Goal: Task Accomplishment & Management: Use online tool/utility

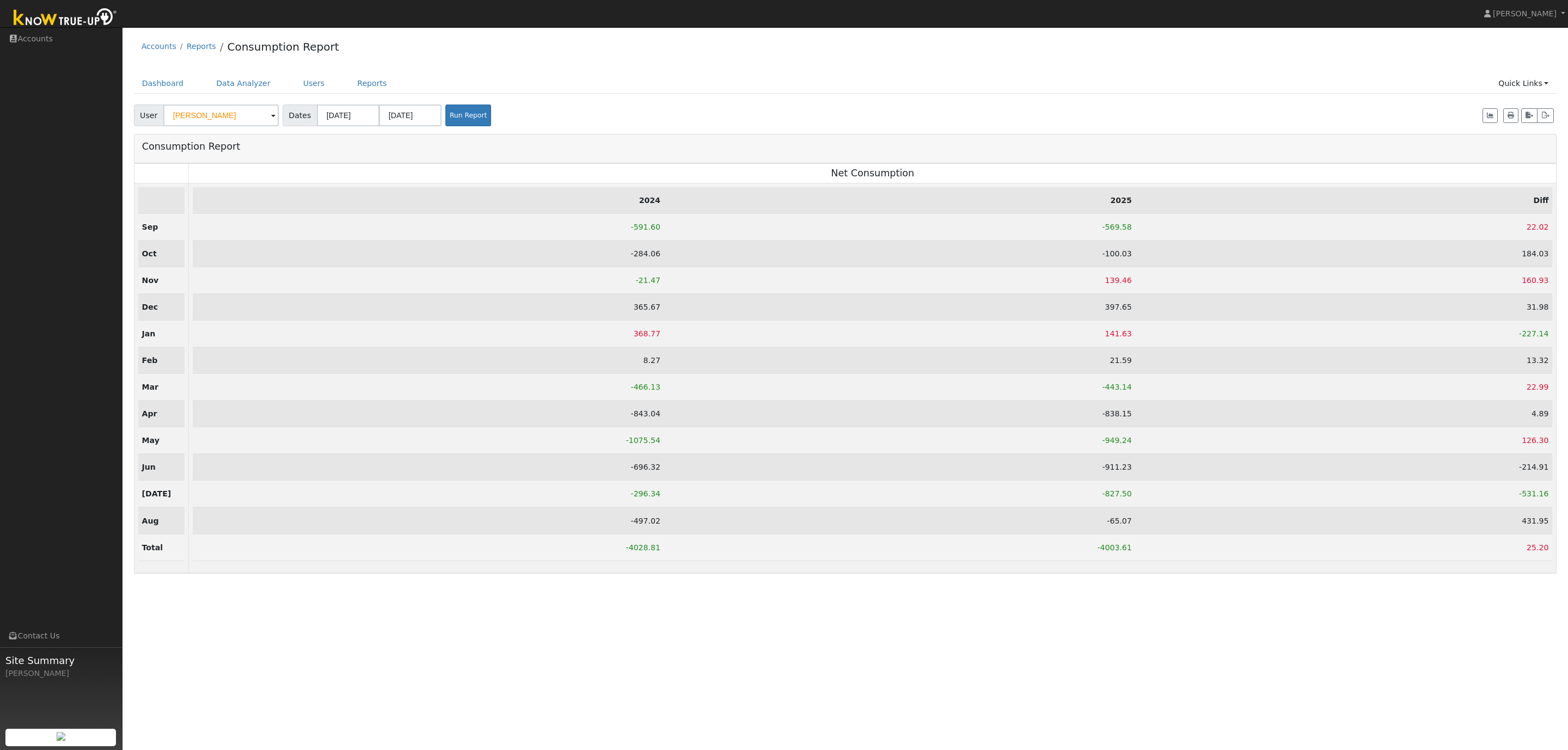
click at [387, 33] on div "Accounts Reports Consumption Report" at bounding box center [845, 49] width 1423 height 33
click at [307, 81] on link "Users" at bounding box center [314, 83] width 38 height 20
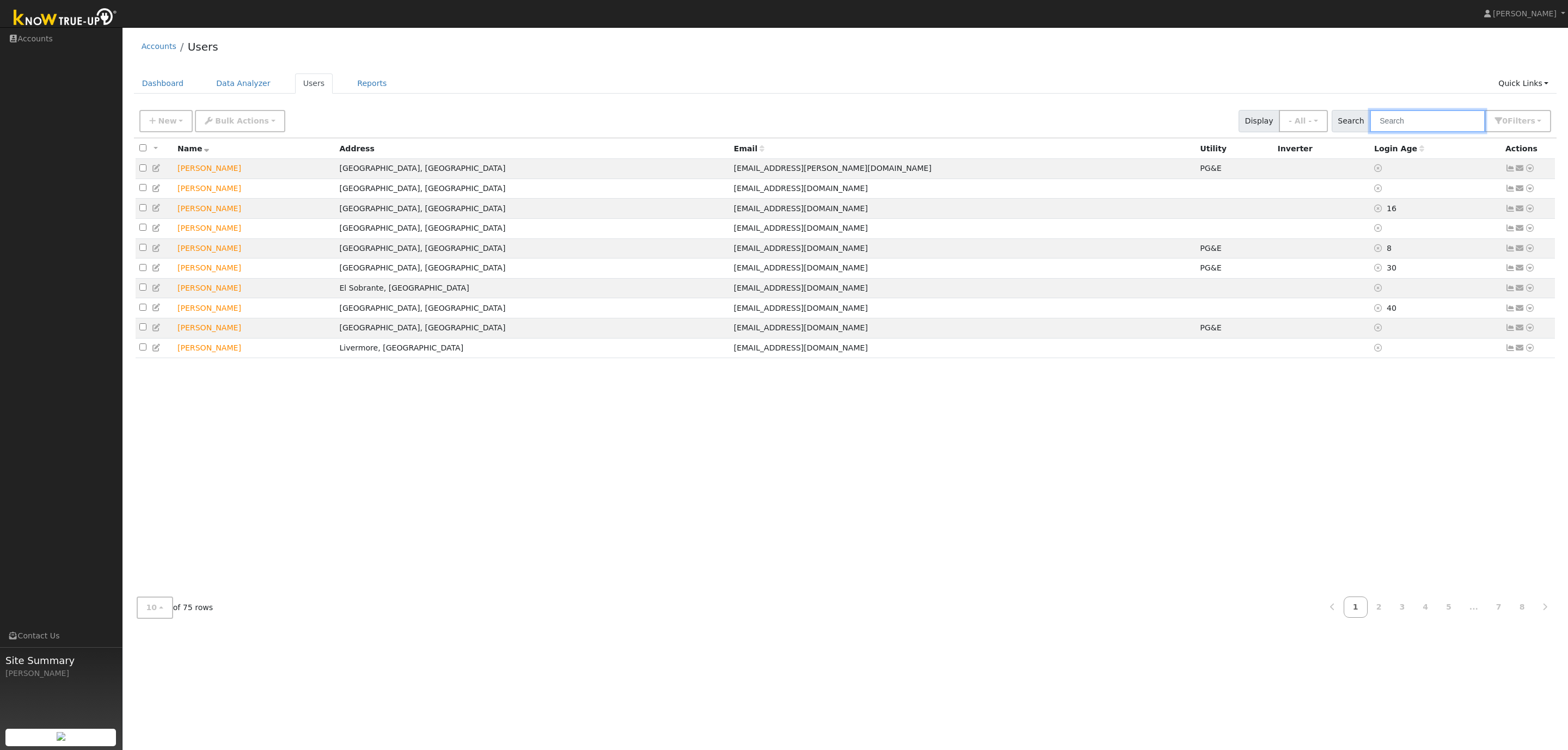
click at [1435, 126] on input "text" at bounding box center [1427, 121] width 115 height 22
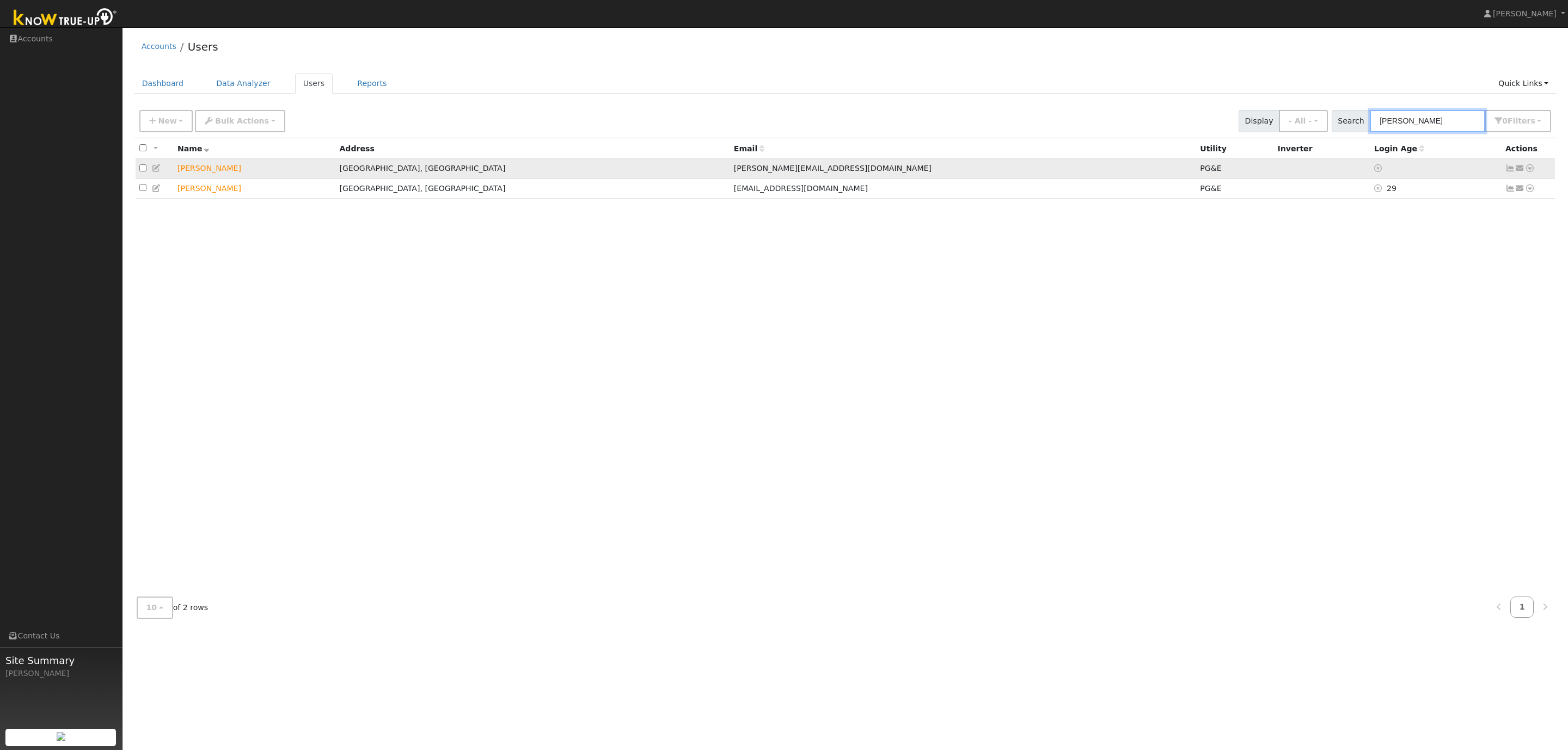
type input "alex"
click at [156, 167] on icon at bounding box center [157, 168] width 10 height 8
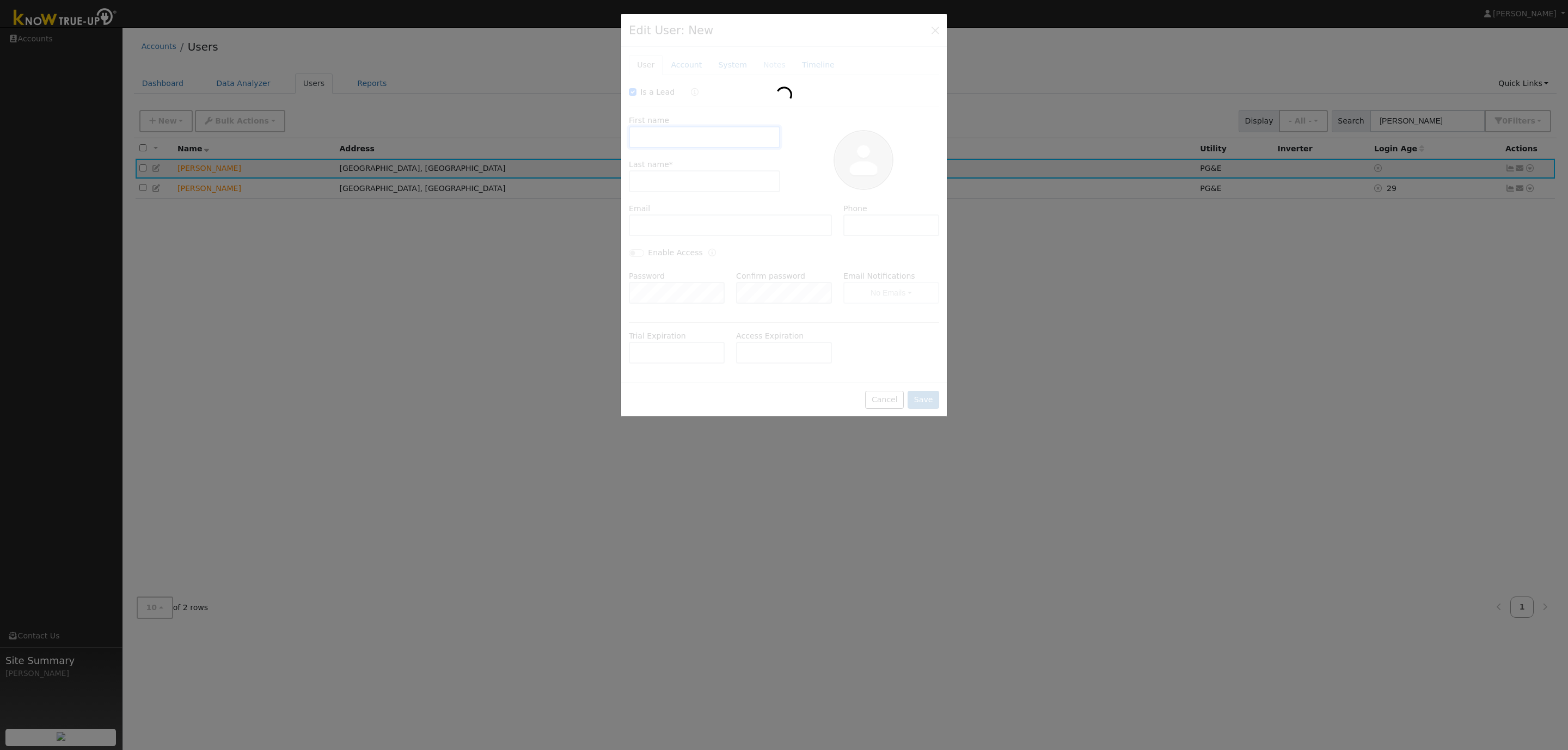
checkbox input "true"
type input "Alex"
type input "Coate"
type input "[PERSON_NAME][EMAIL_ADDRESS][DOMAIN_NAME]"
type input "9253237377"
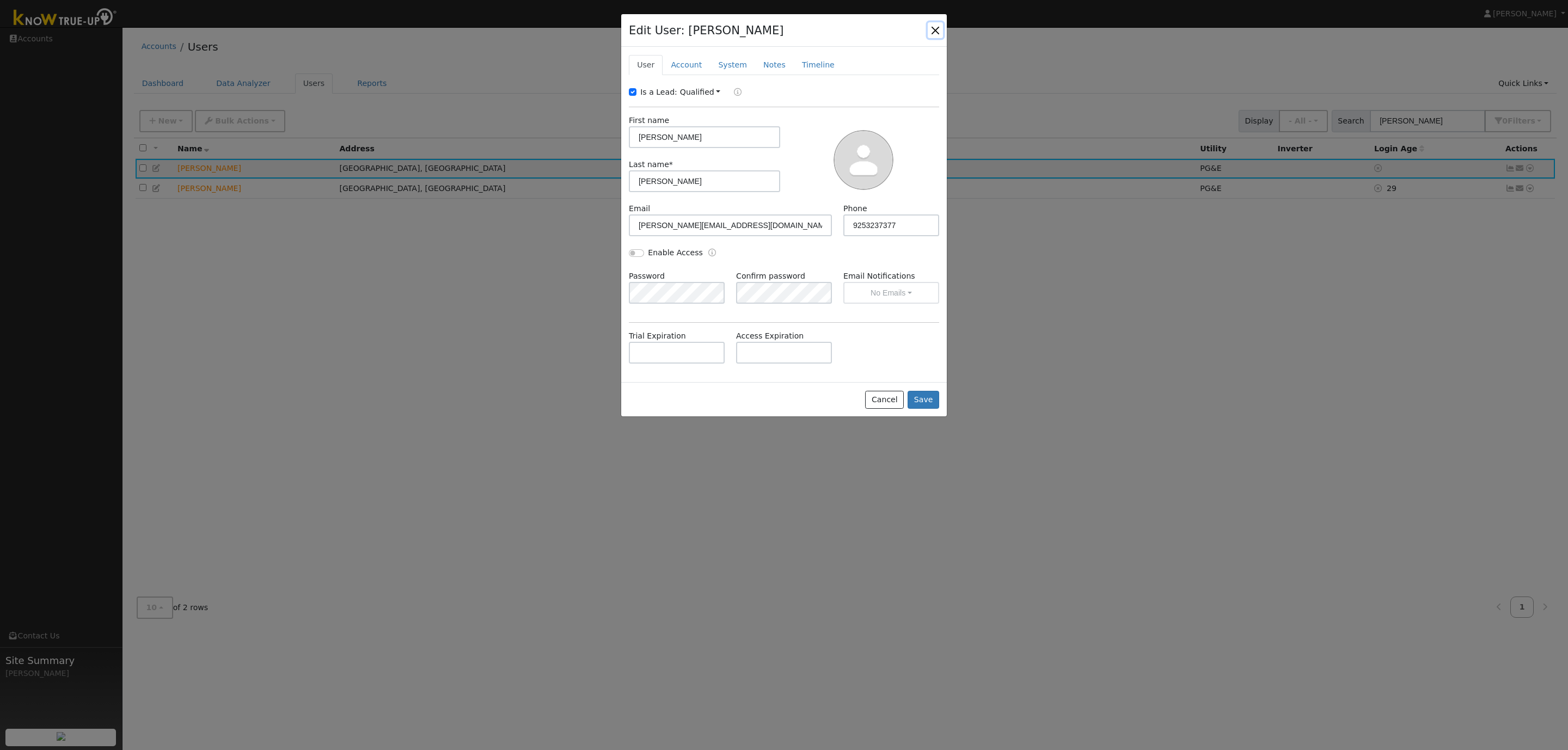
click at [931, 34] on button "button" at bounding box center [935, 30] width 15 height 15
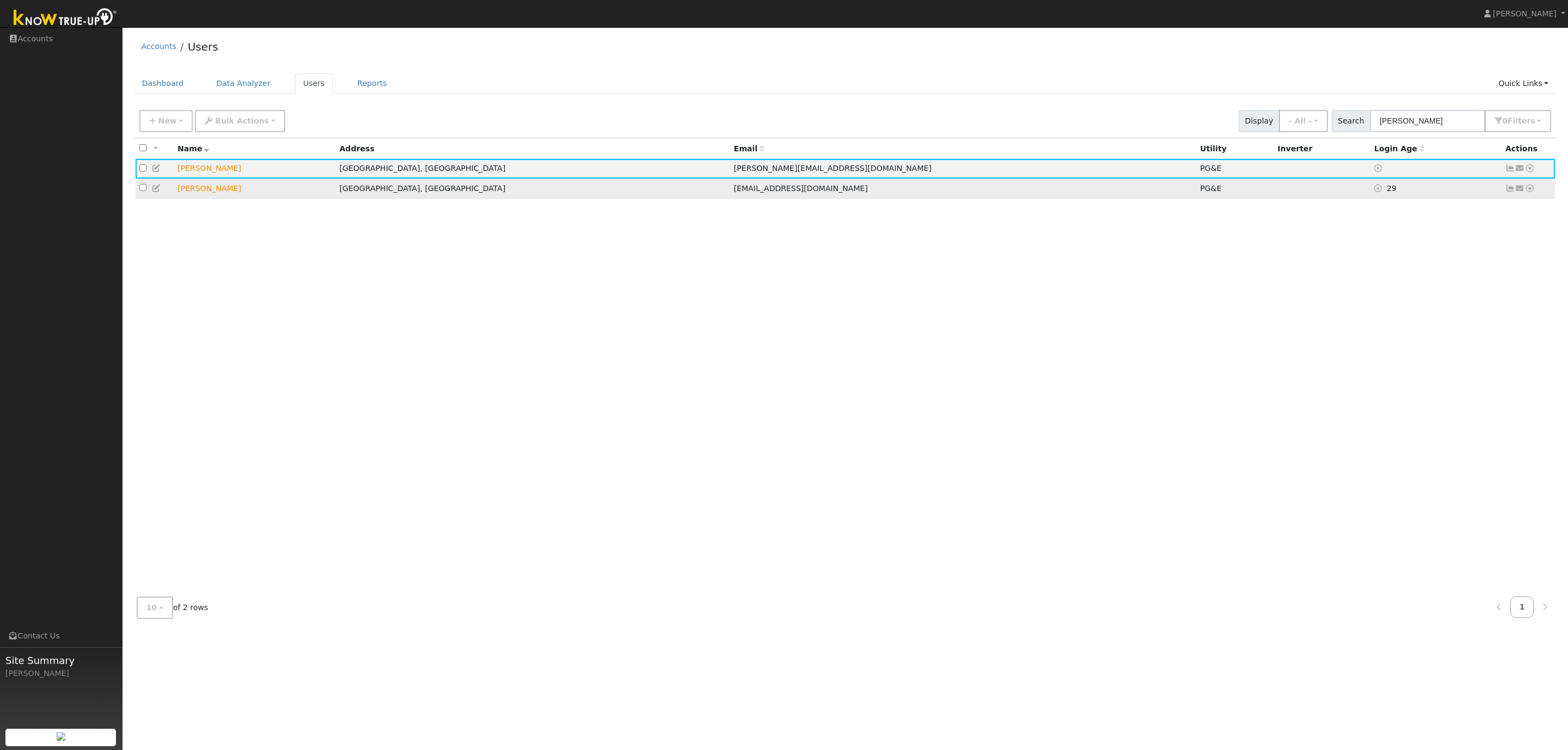
click at [1528, 191] on icon at bounding box center [1530, 188] width 10 height 8
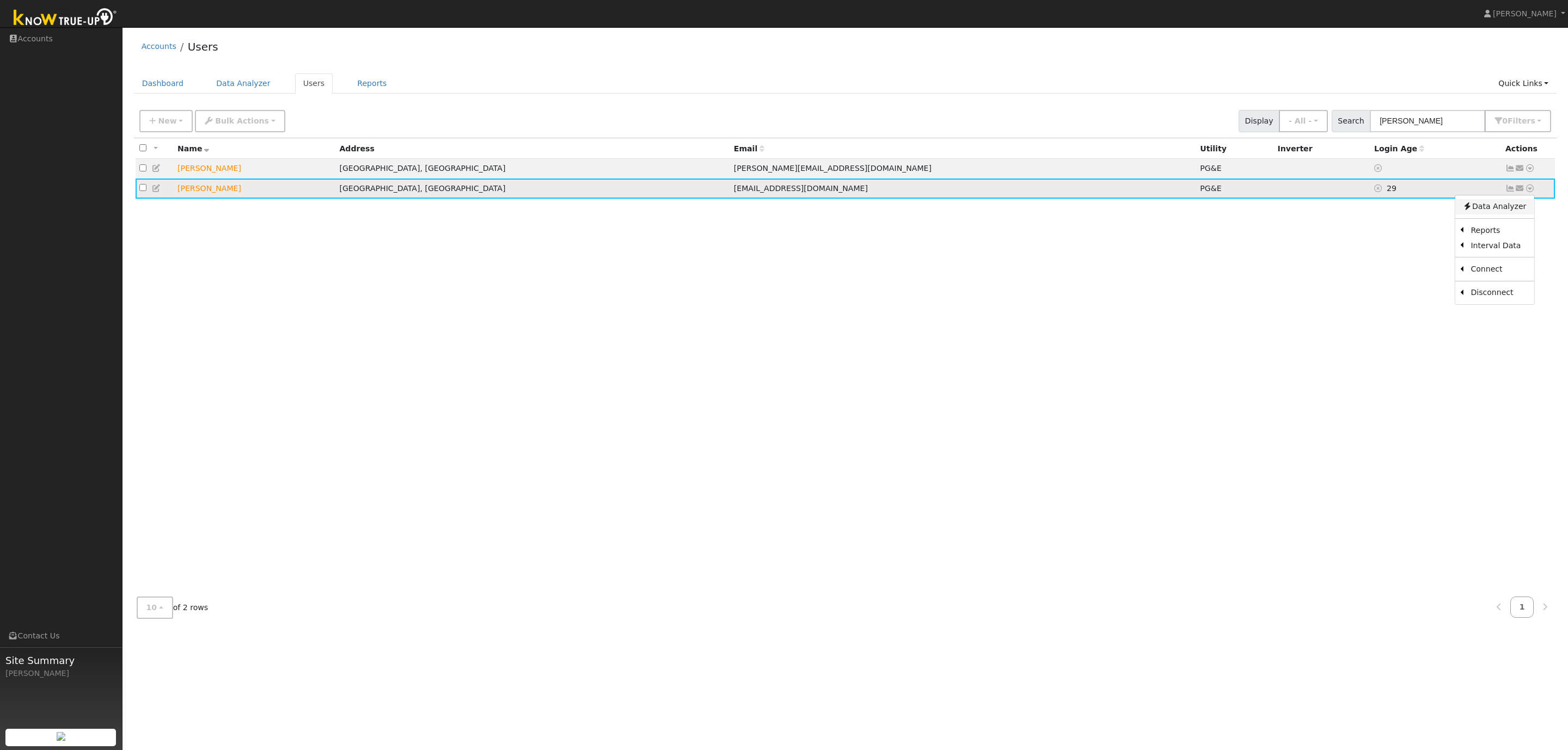
click at [1505, 208] on link "Data Analyzer" at bounding box center [1494, 207] width 79 height 15
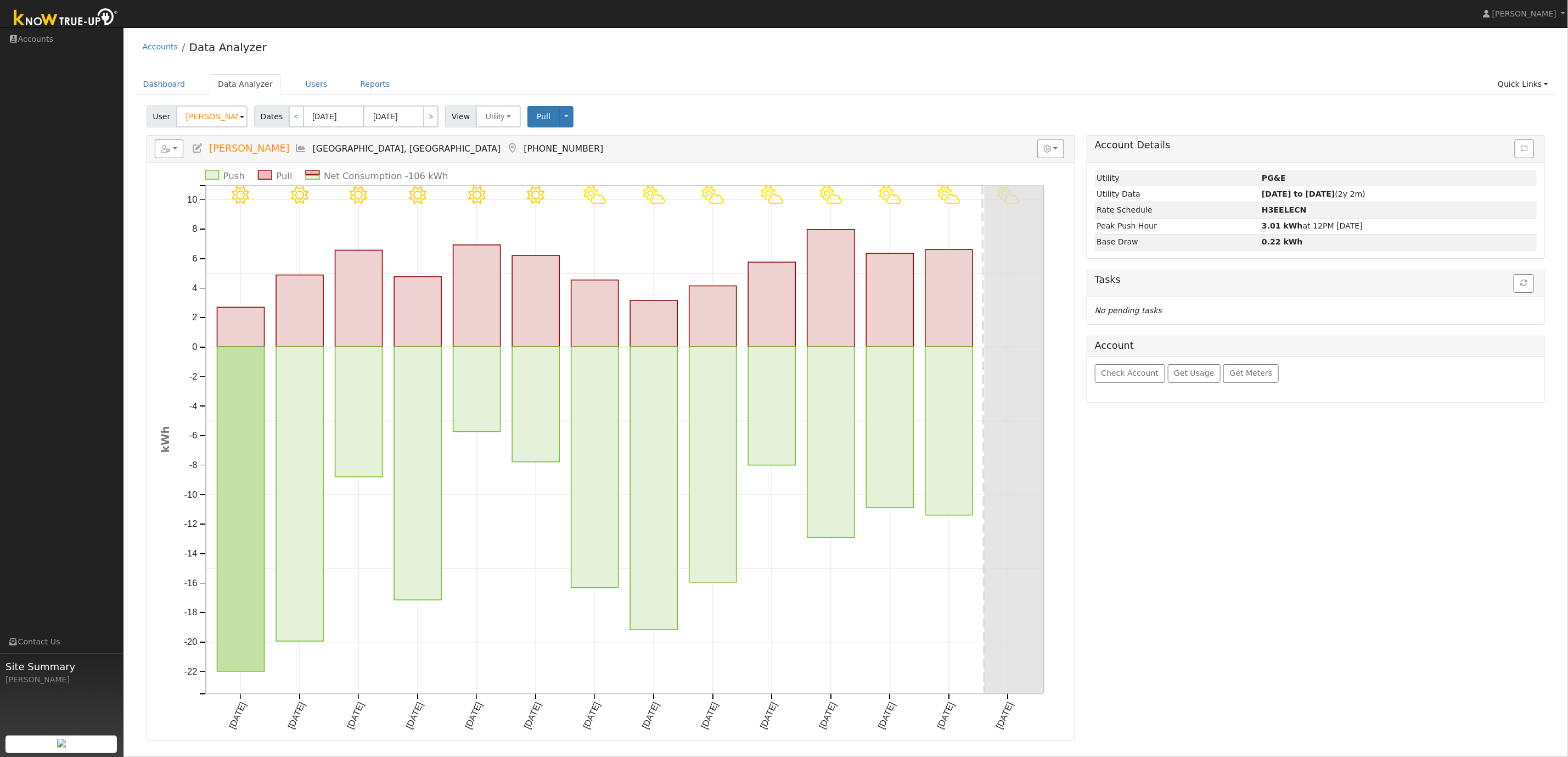
click at [231, 116] on input "Alex Dratva" at bounding box center [212, 116] width 71 height 22
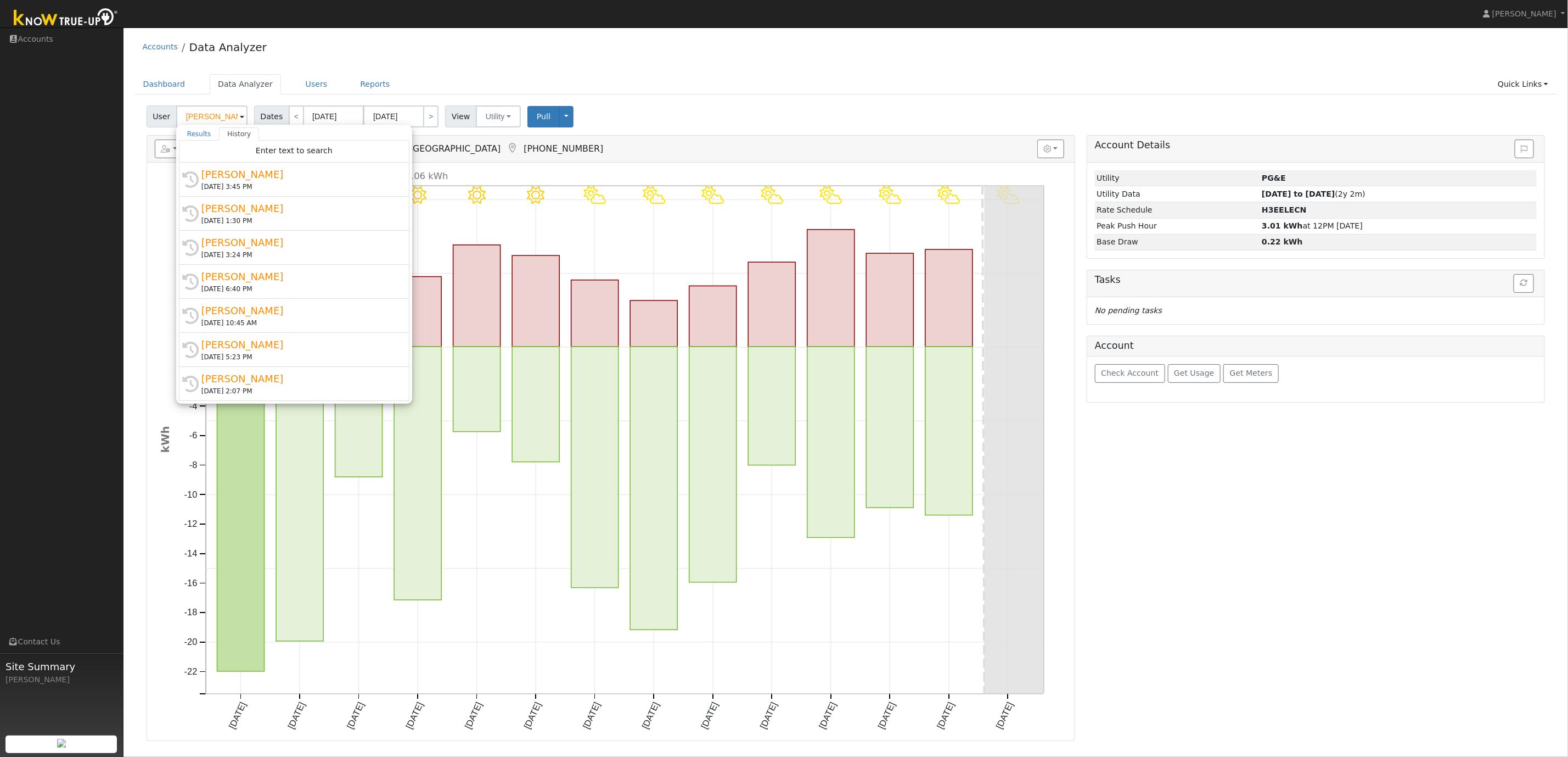
click at [561, 61] on div "Accounts Data Analyzer" at bounding box center [845, 49] width 1422 height 33
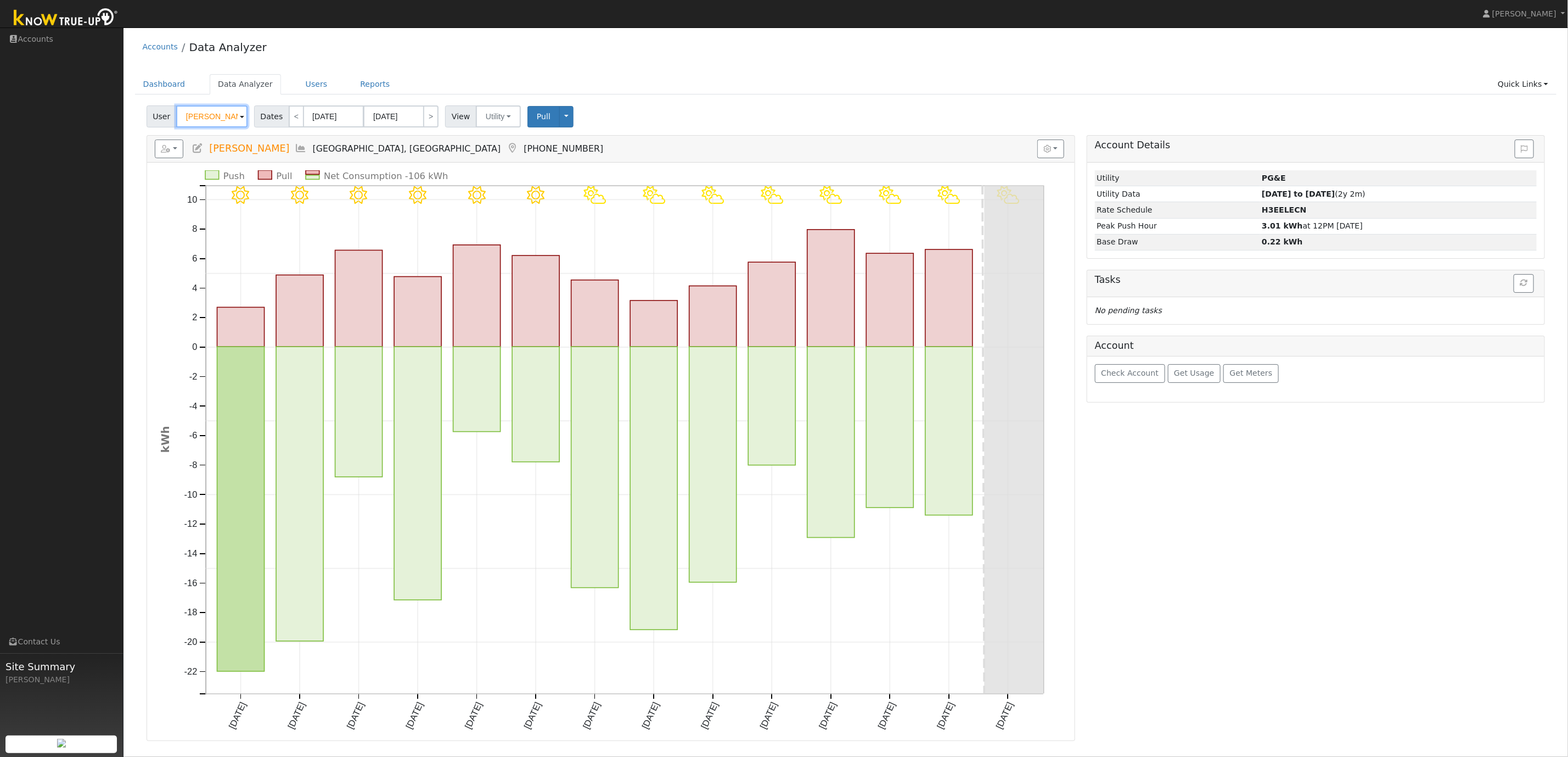
click at [209, 116] on input "Alex Dratva" at bounding box center [212, 116] width 71 height 22
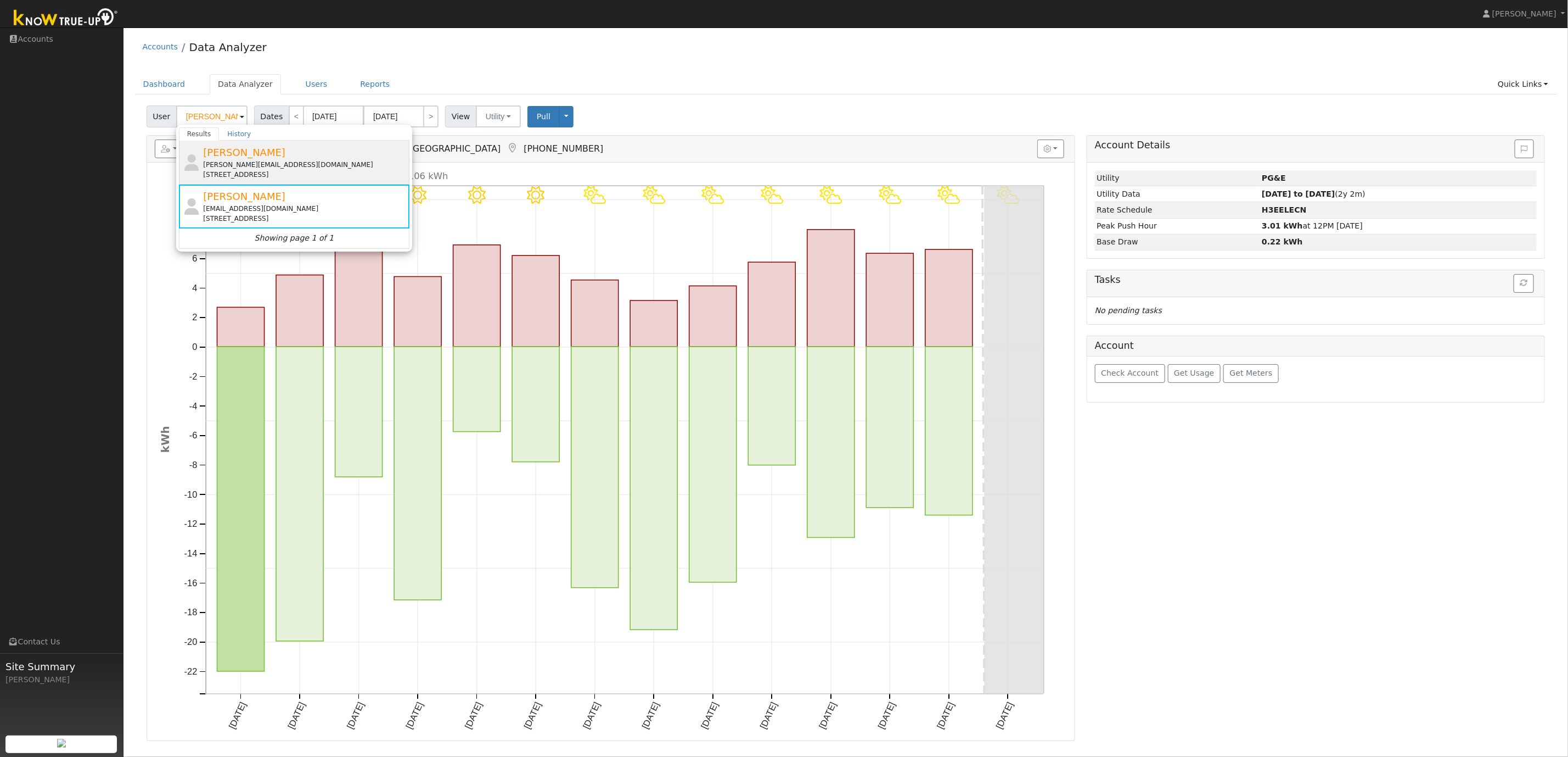
click at [257, 160] on div "coate@att.net" at bounding box center [305, 165] width 203 height 10
type input "Alex Coate"
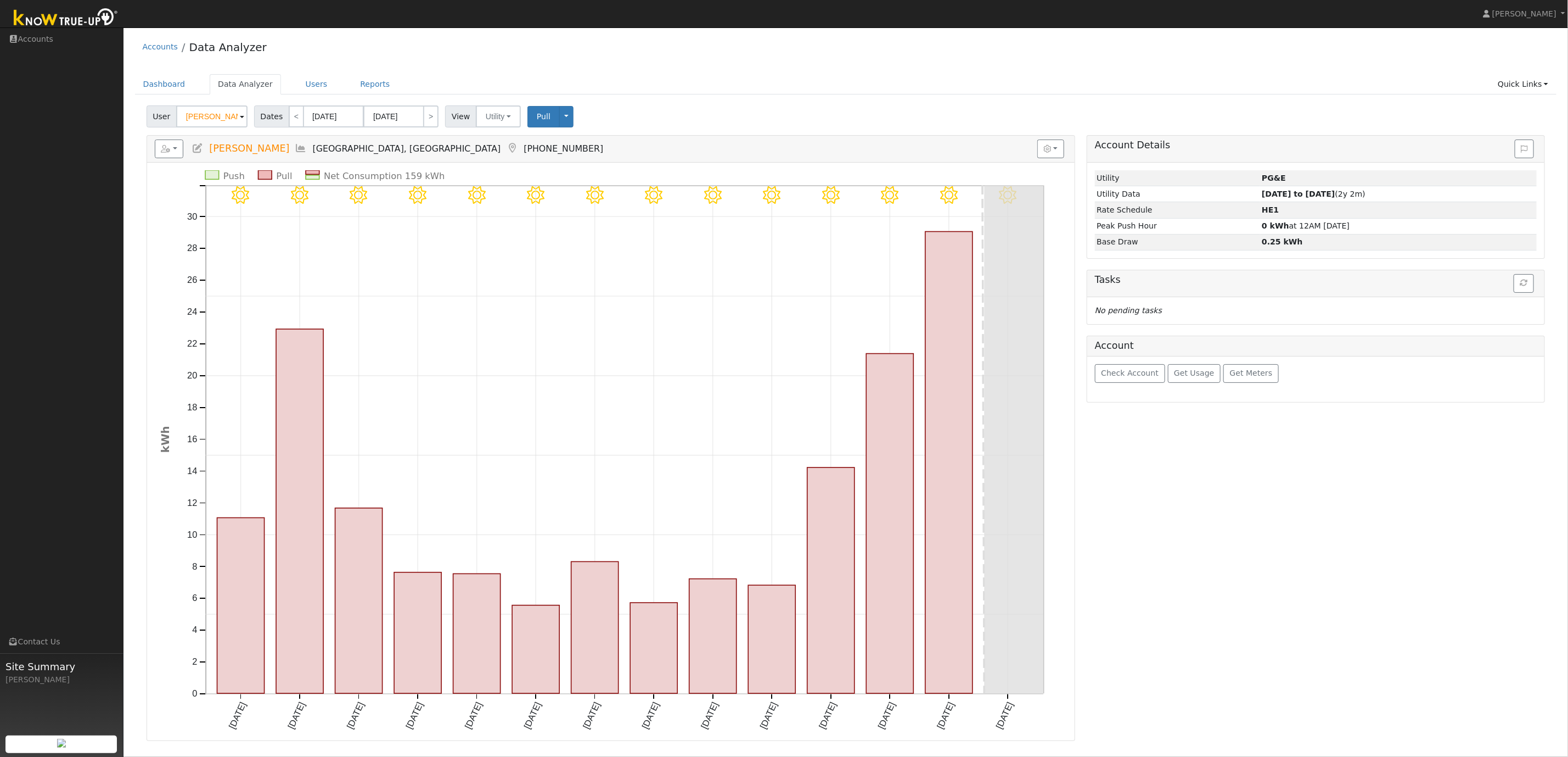
click at [296, 149] on icon at bounding box center [301, 148] width 12 height 10
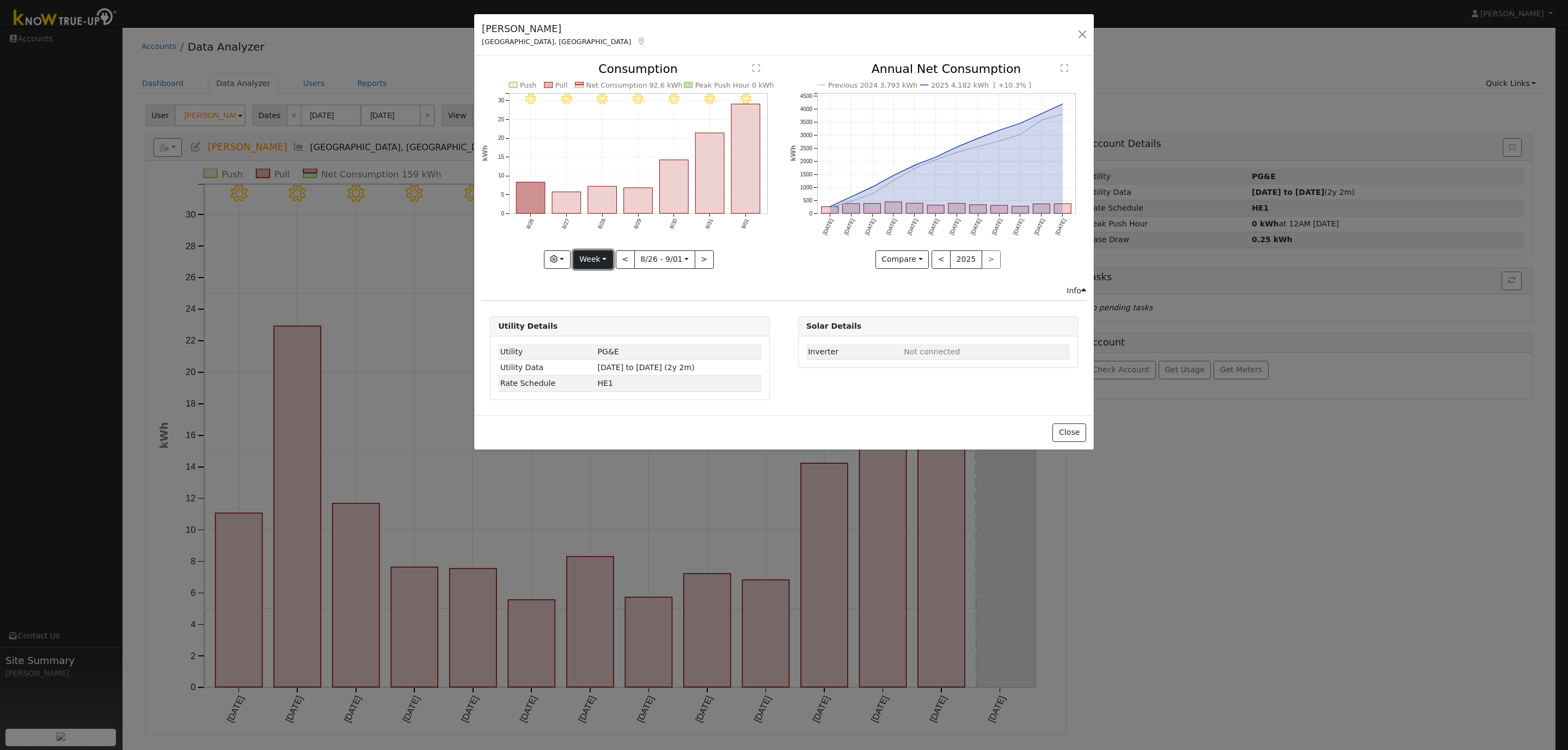
click at [595, 258] on button "Week" at bounding box center [593, 259] width 40 height 18
click at [593, 323] on link "Year" at bounding box center [611, 327] width 75 height 15
type input "2024-09-01"
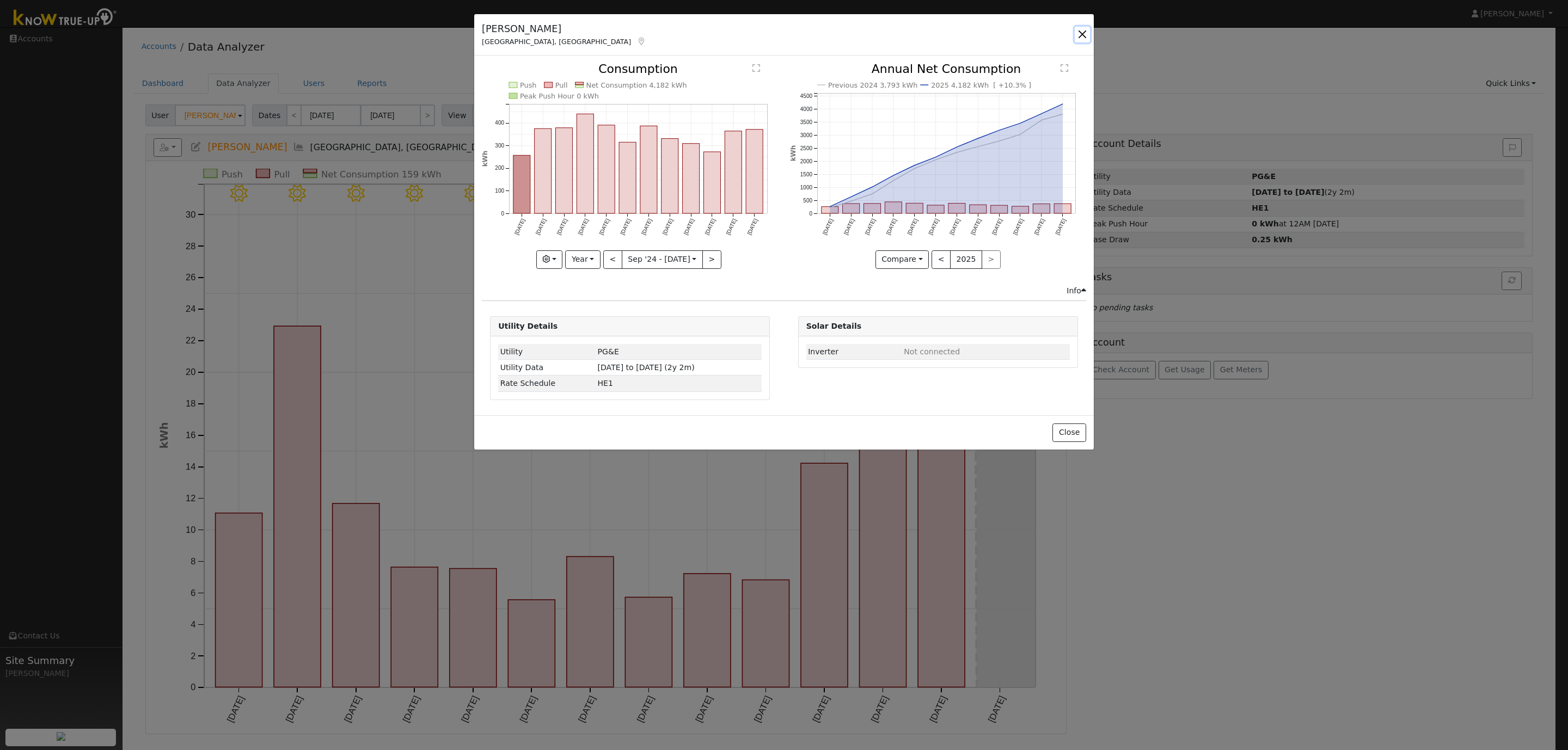
click at [1082, 35] on button "button" at bounding box center [1082, 34] width 15 height 15
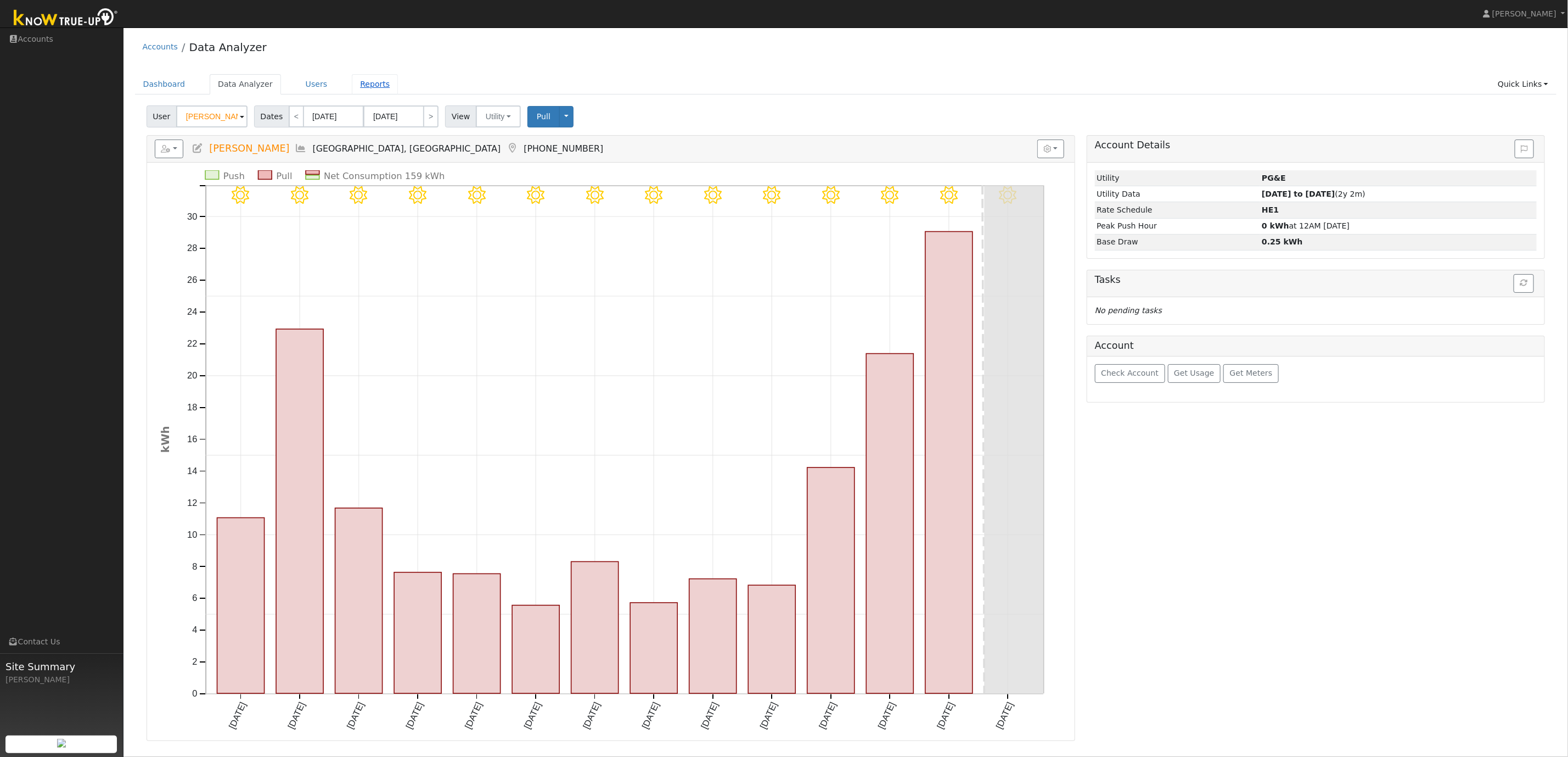
click at [366, 89] on link "Reports" at bounding box center [375, 84] width 46 height 20
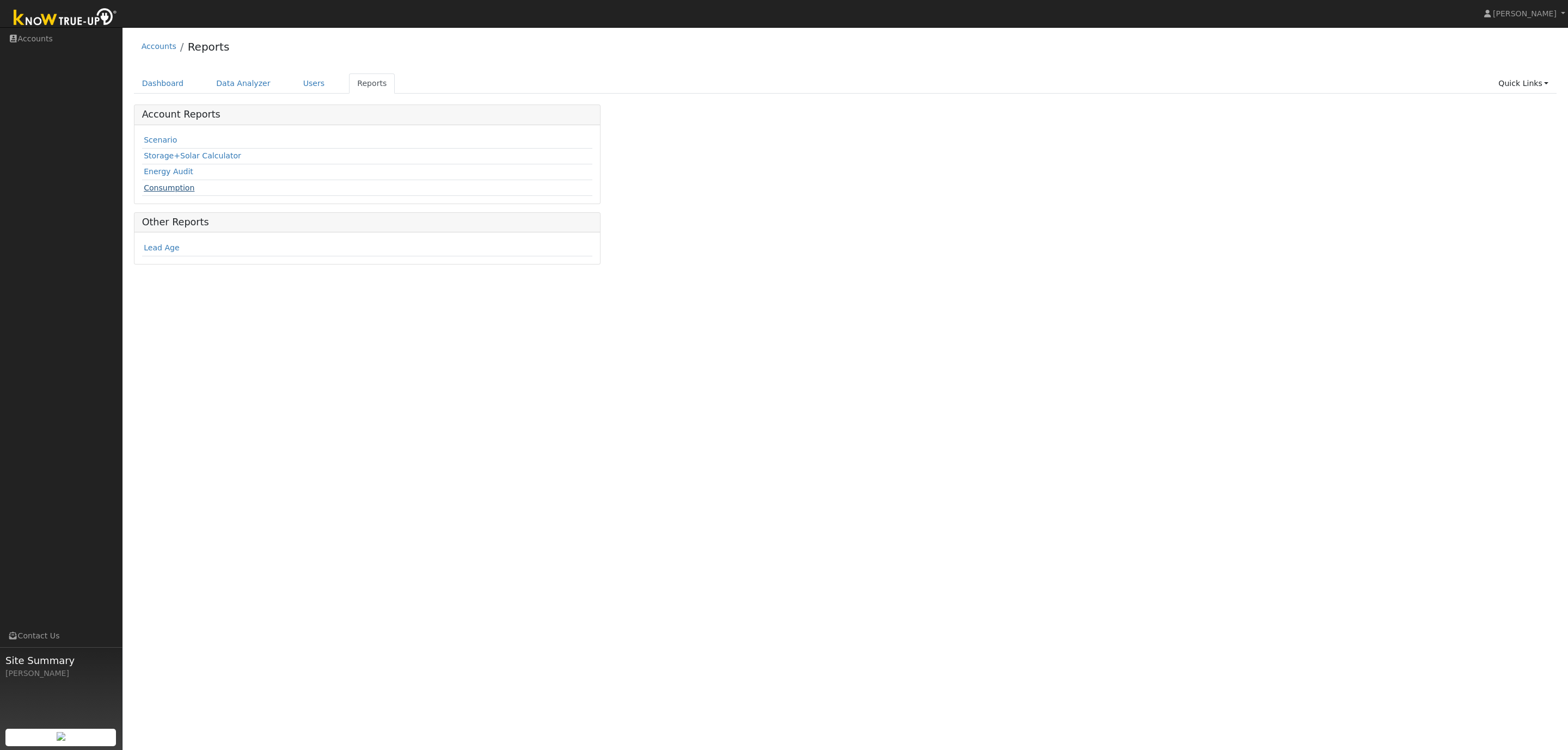
click at [166, 189] on link "Consumption" at bounding box center [168, 187] width 50 height 9
click at [207, 120] on input "text" at bounding box center [221, 115] width 115 height 22
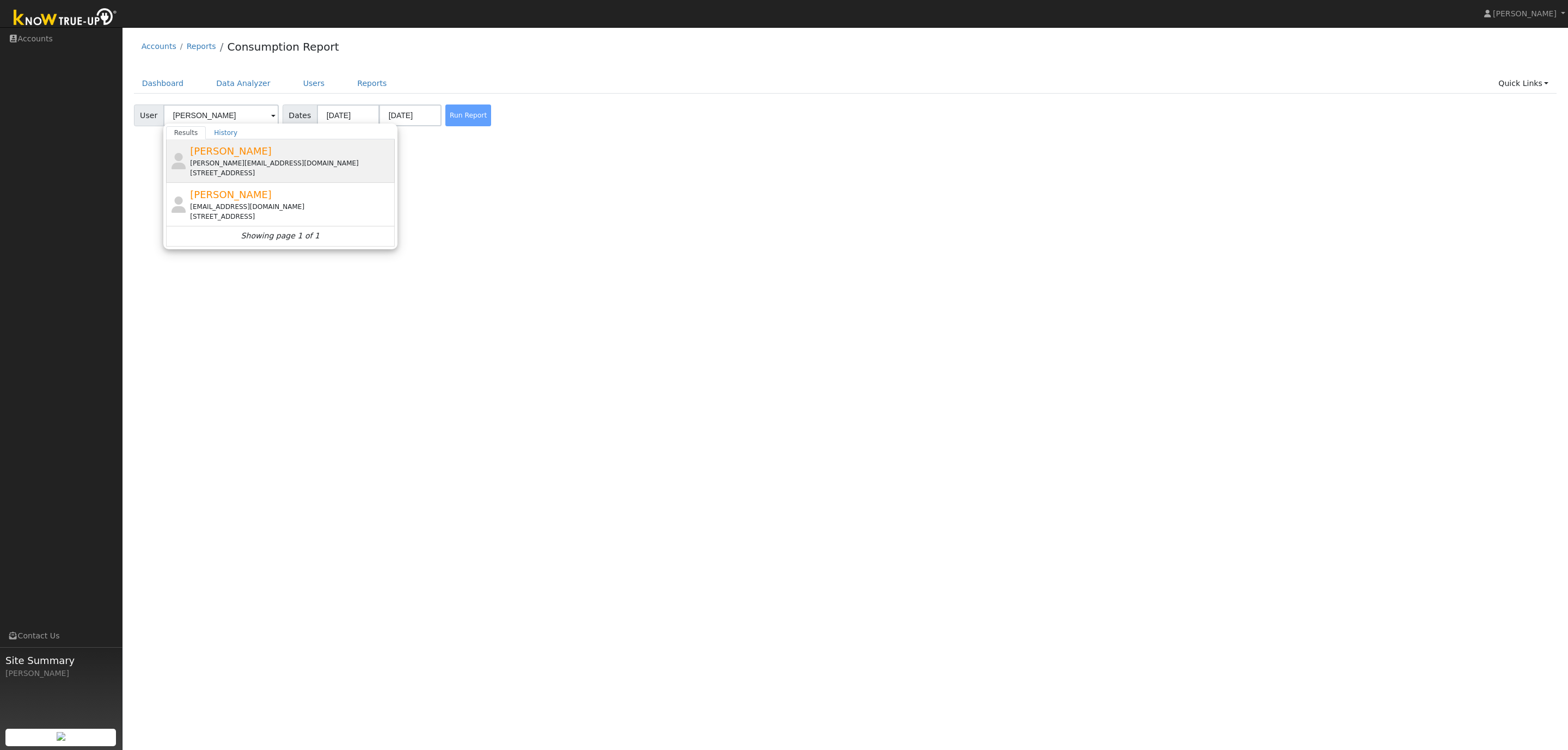
click at [227, 158] on div "Alex Coate [EMAIL_ADDRESS][DOMAIN_NAME] [STREET_ADDRESS]" at bounding box center [291, 160] width 202 height 34
type input "[PERSON_NAME]"
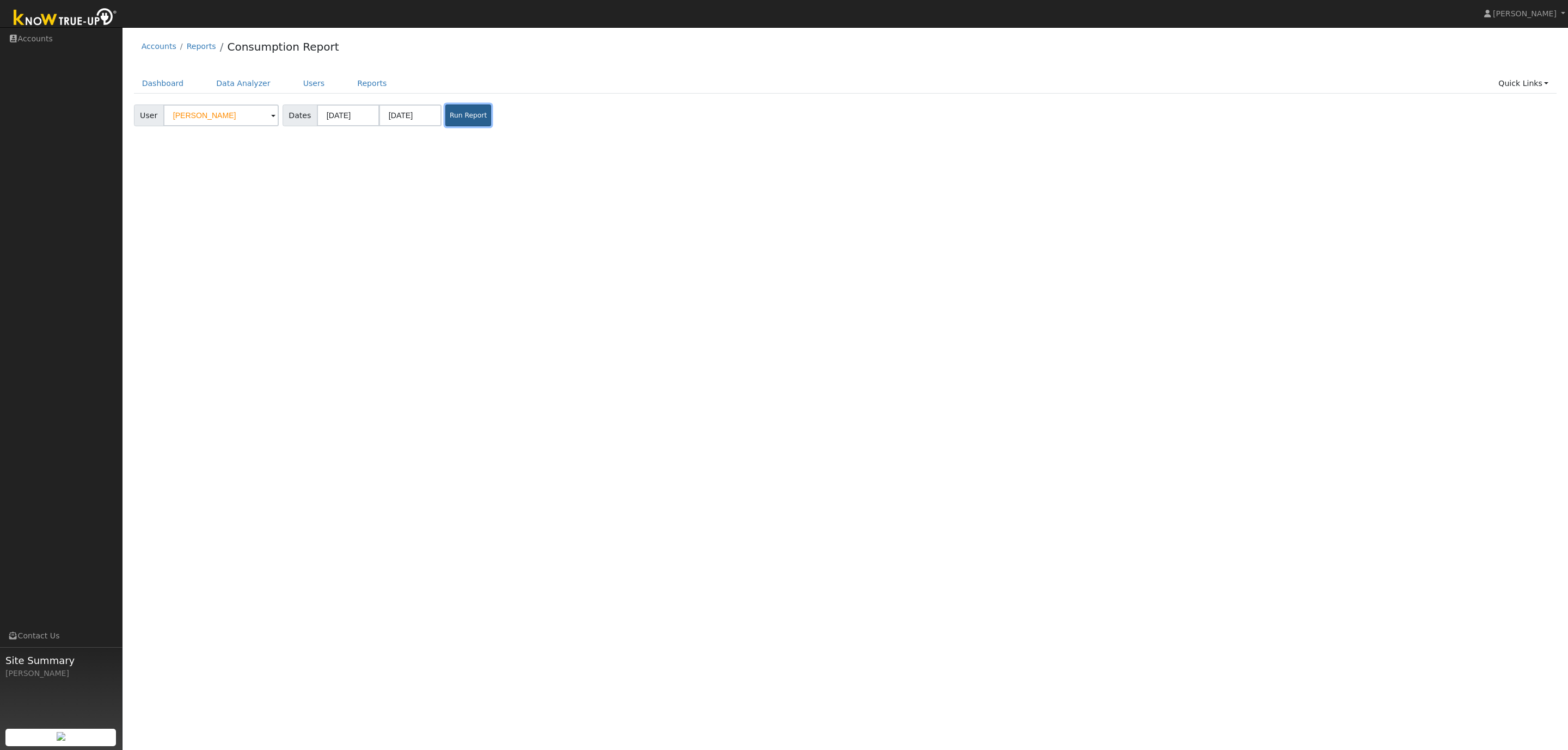
click at [460, 122] on button "Run Report" at bounding box center [468, 115] width 46 height 22
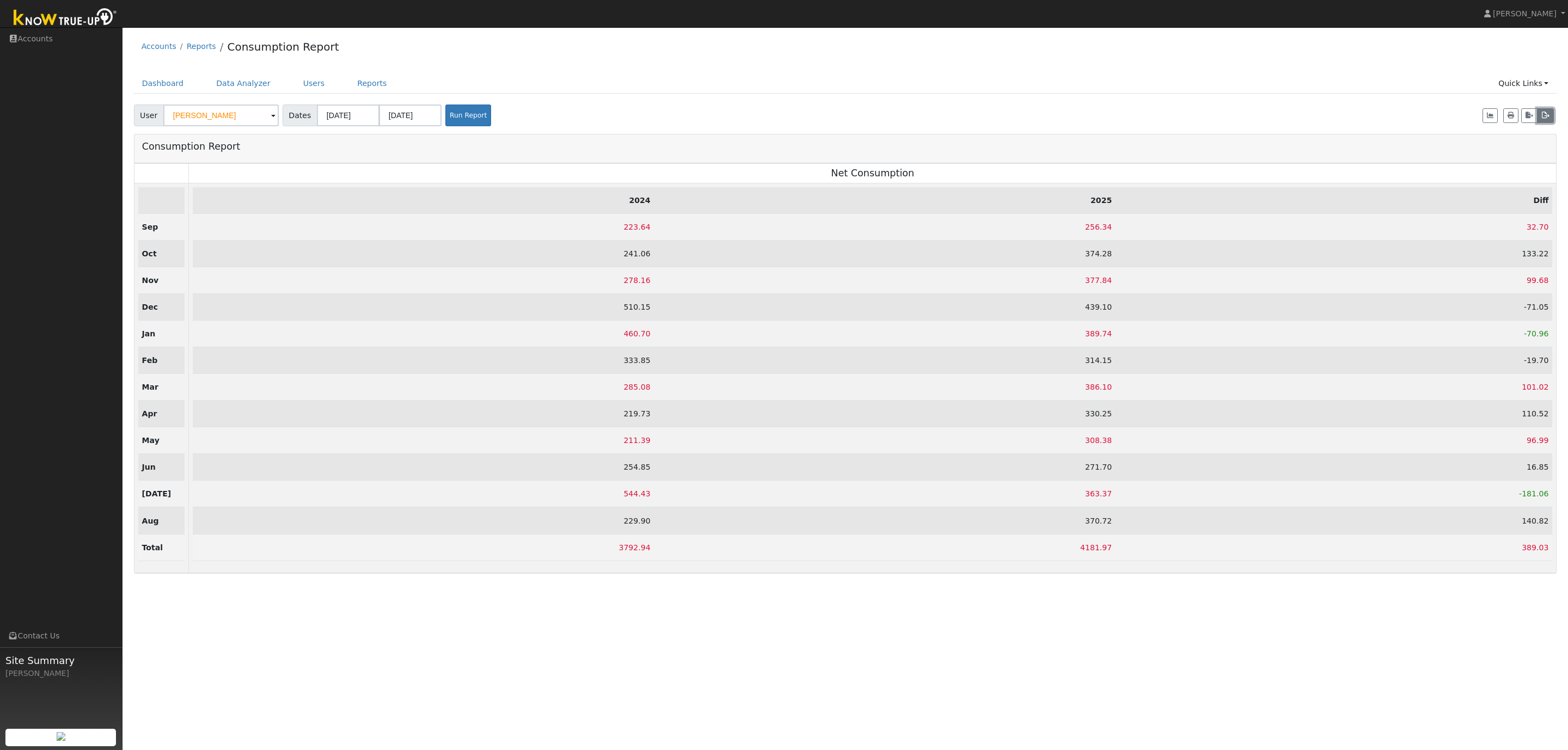
click at [1544, 118] on icon "button" at bounding box center [1545, 115] width 8 height 6
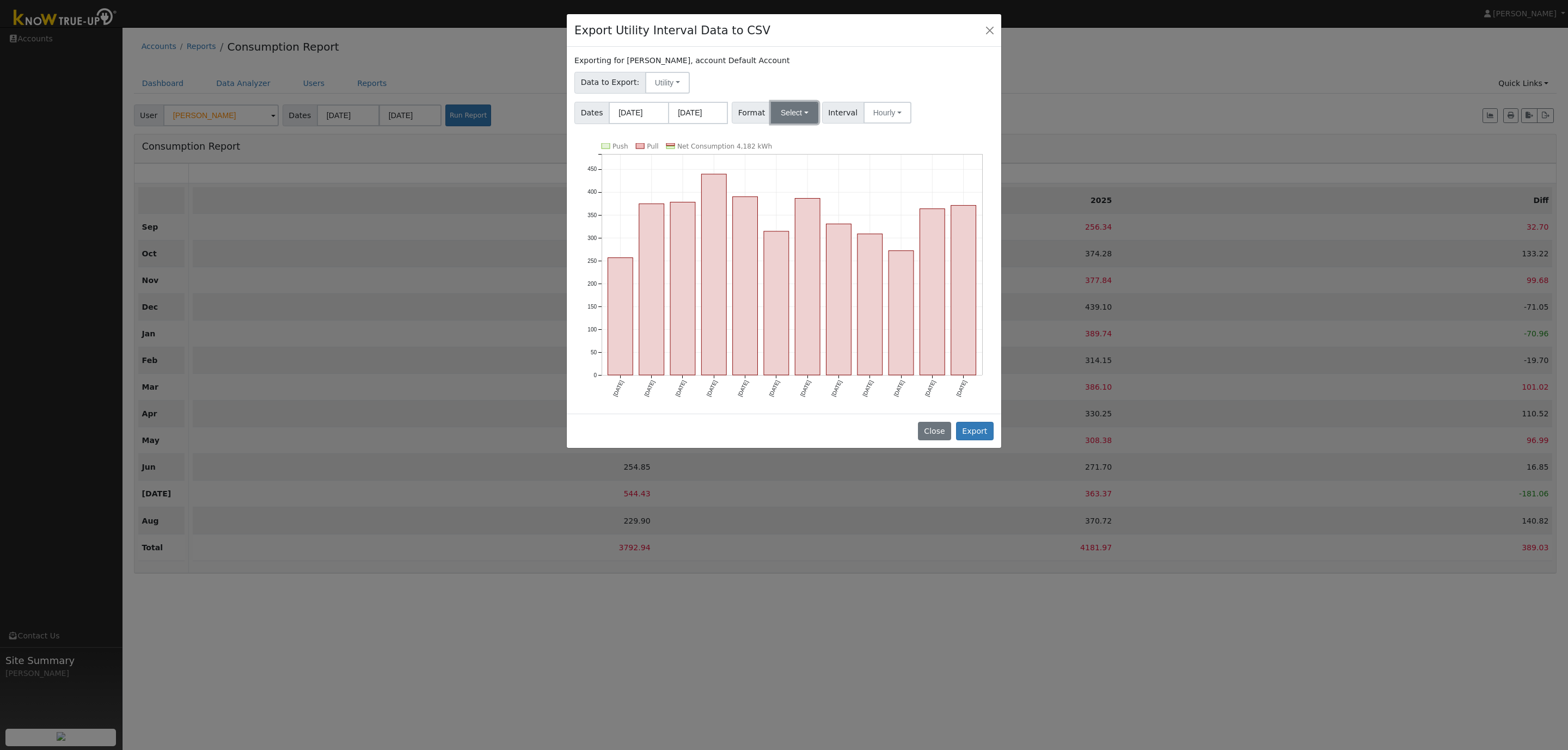
click at [794, 111] on button "Select" at bounding box center [794, 112] width 47 height 22
click at [801, 239] on link "OpenSolar" at bounding box center [808, 236] width 78 height 15
click at [911, 110] on button "Hourly" at bounding box center [903, 112] width 48 height 22
click at [902, 135] on link "15 Minute" at bounding box center [914, 136] width 75 height 15
click at [971, 432] on button "Export" at bounding box center [975, 431] width 38 height 18
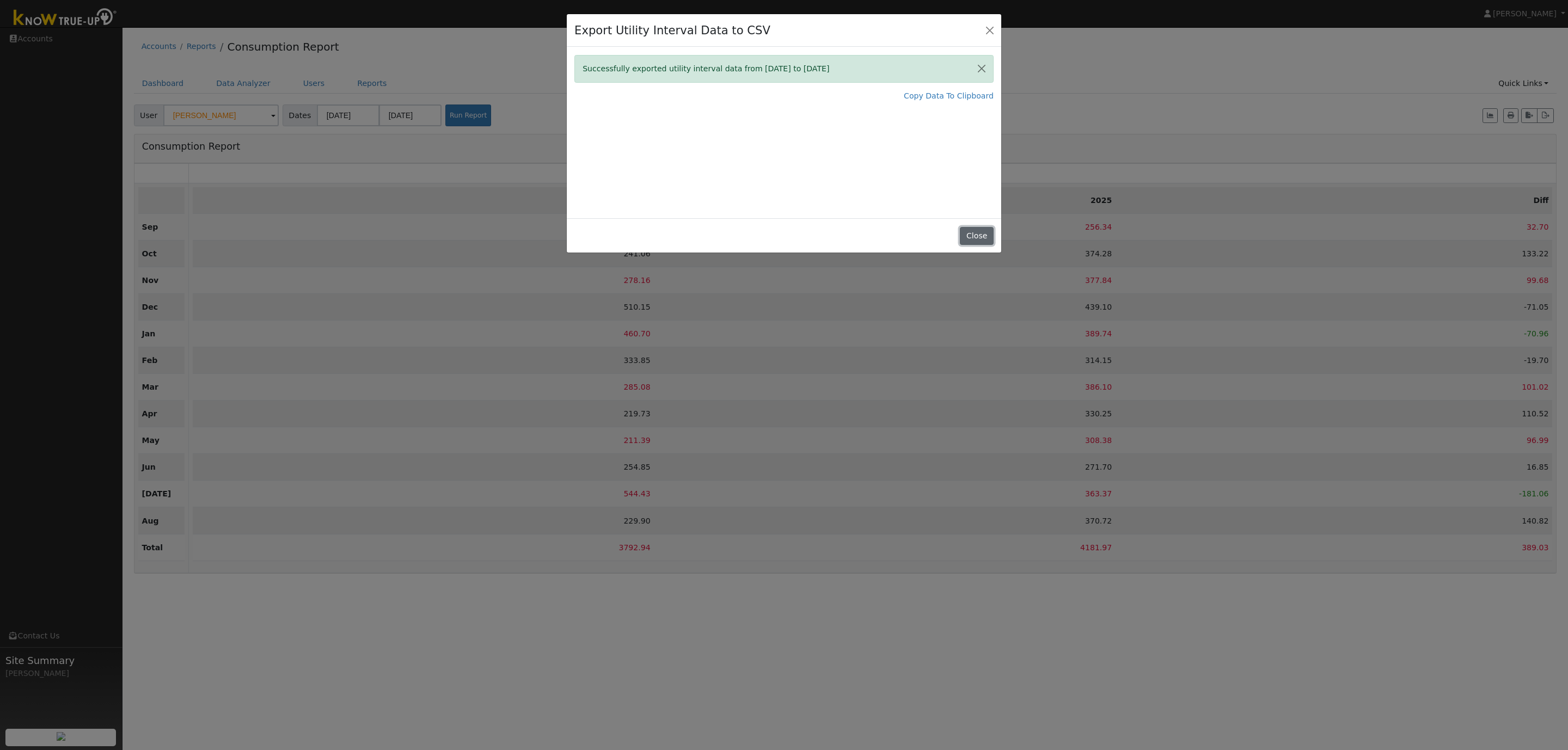
click at [975, 235] on button "Close" at bounding box center [975, 235] width 33 height 18
